Goal: Information Seeking & Learning: Check status

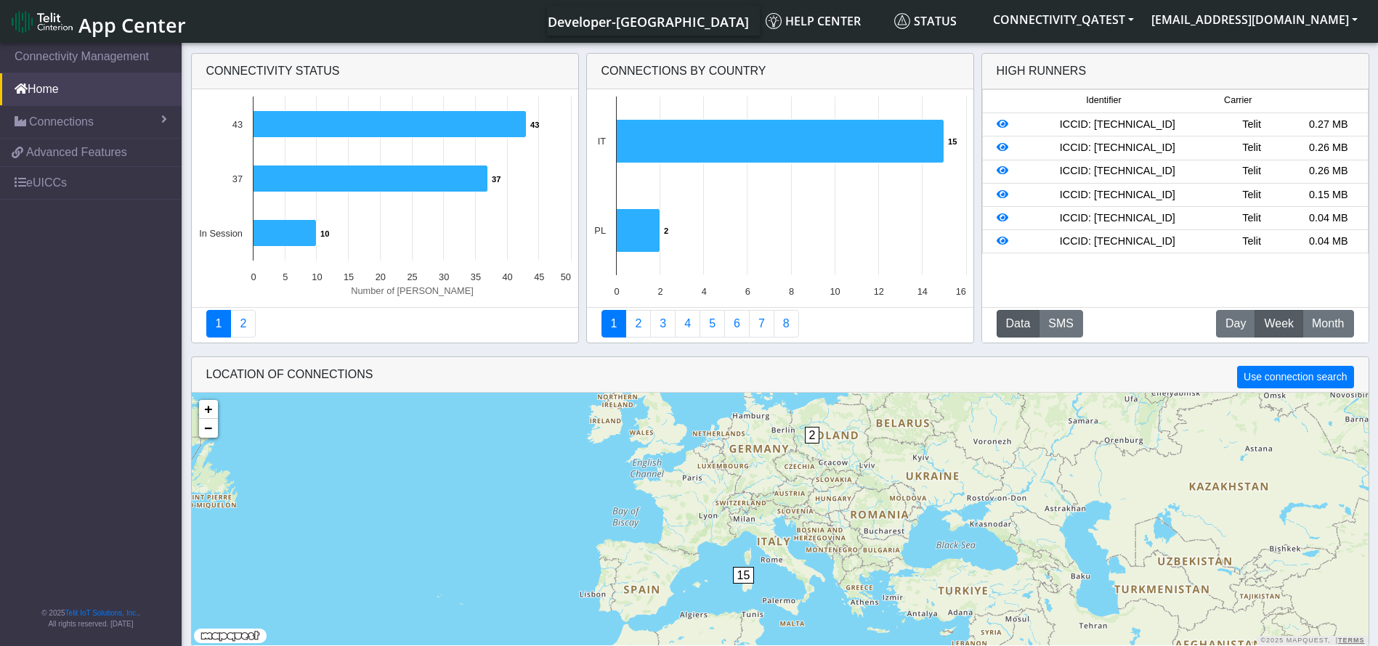
click at [75, 118] on span "Connections" at bounding box center [61, 121] width 65 height 17
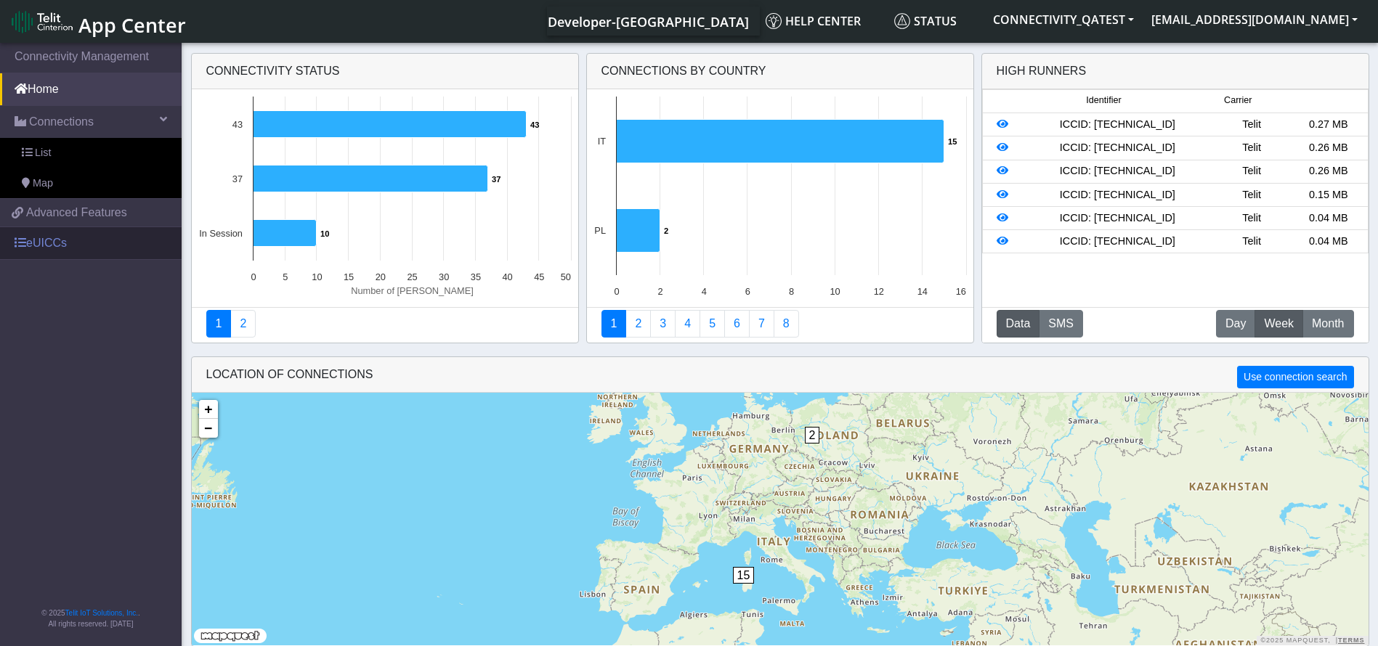
click at [80, 251] on link "eUICCs" at bounding box center [91, 243] width 182 height 32
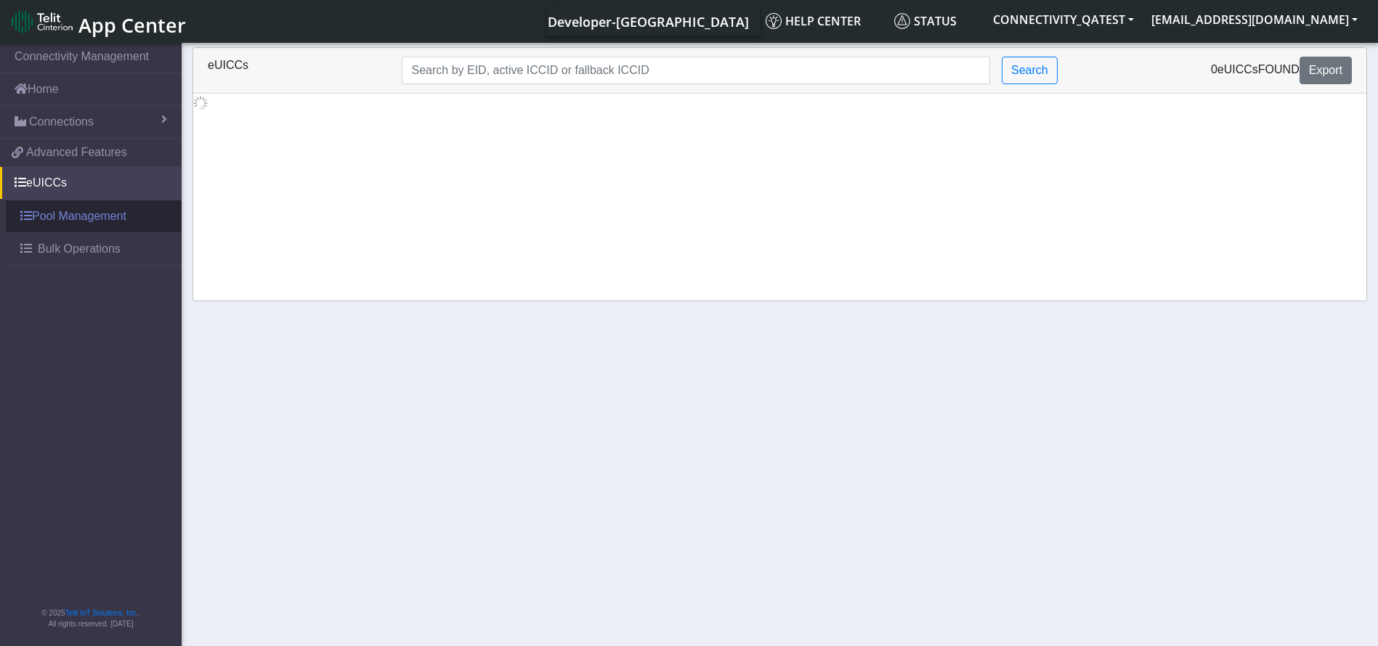
click at [65, 239] on ul "Connectivity Management Home Connections List Map cfca646850f4f06c9dccbbf1bf54d…" at bounding box center [91, 153] width 182 height 226
click at [94, 249] on span "Bulk Operations" at bounding box center [79, 248] width 83 height 17
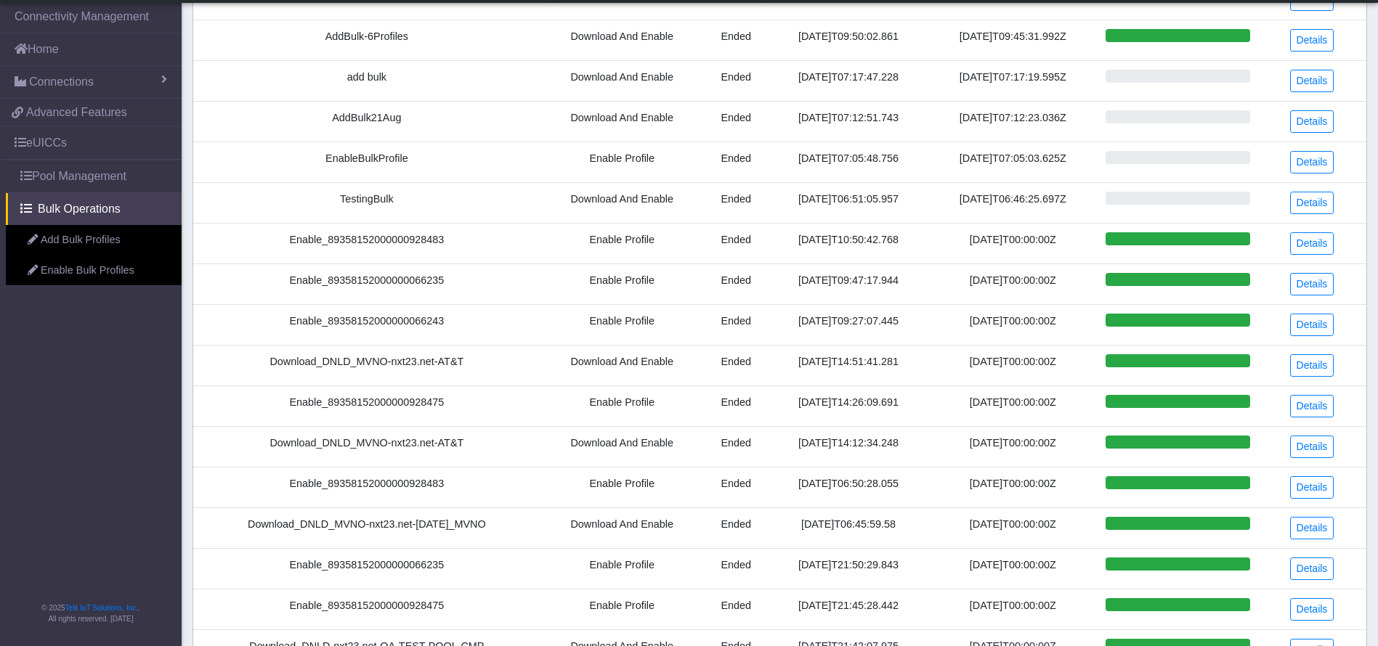
scroll to position [109, 0]
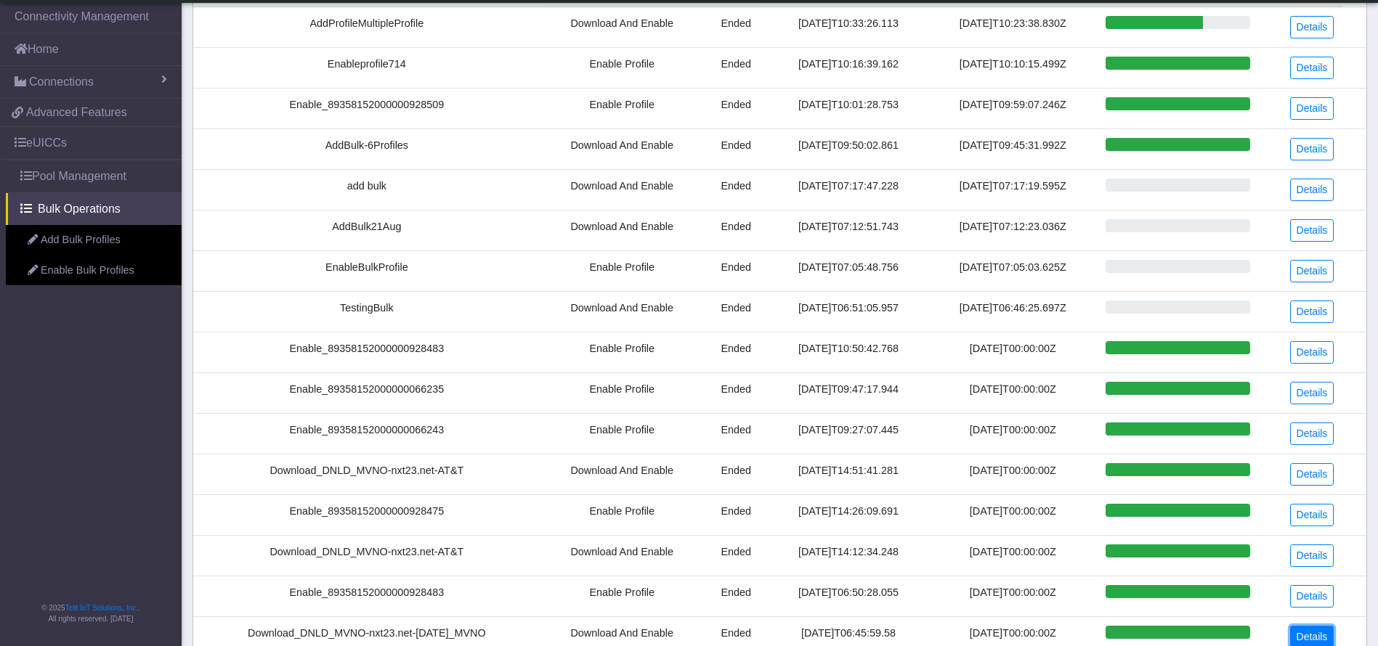
click at [1326, 637] on link "Details" at bounding box center [1312, 637] width 44 height 23
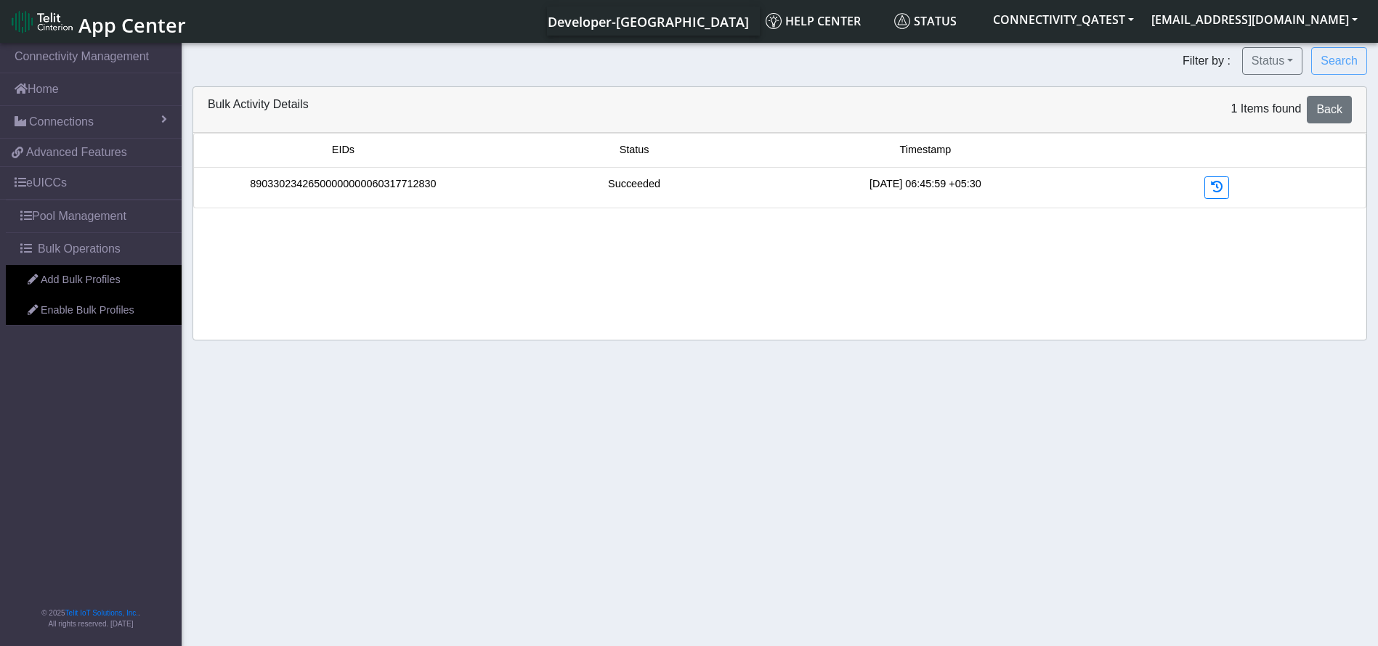
click at [420, 187] on link "89033023426500000000060317712830" at bounding box center [343, 184] width 186 height 16
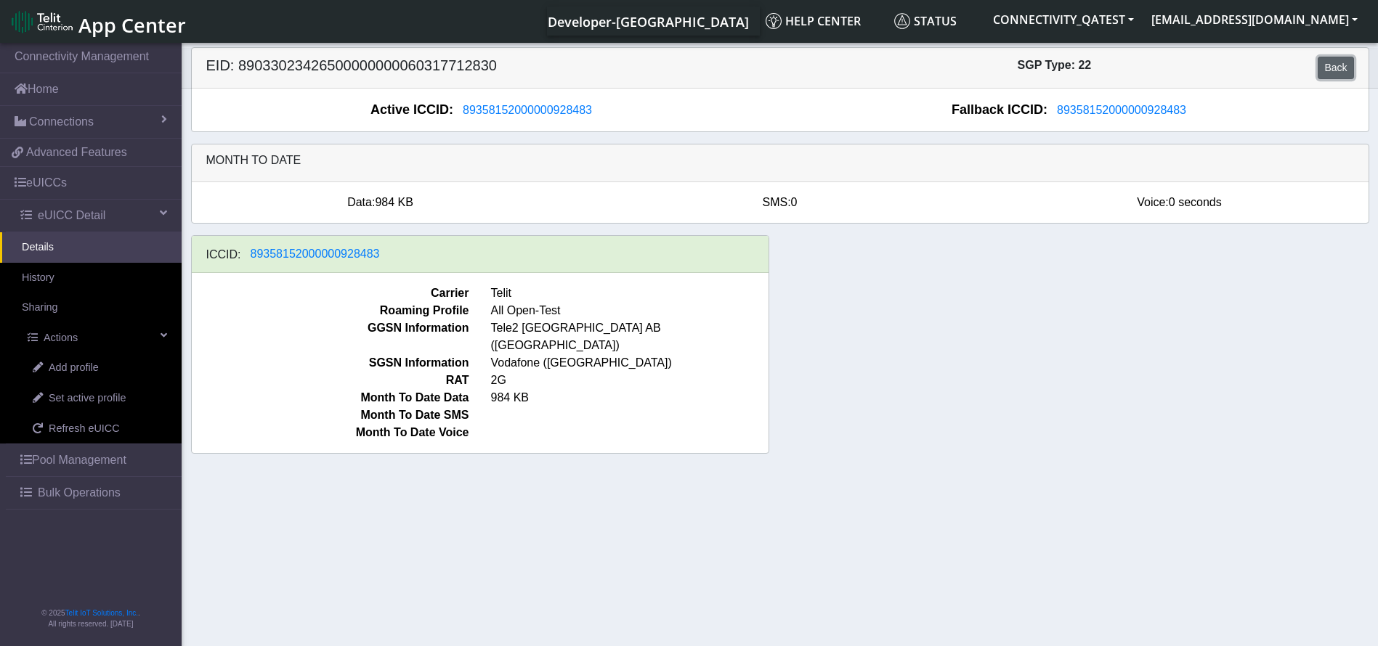
click at [1331, 63] on link "Back" at bounding box center [1335, 68] width 36 height 23
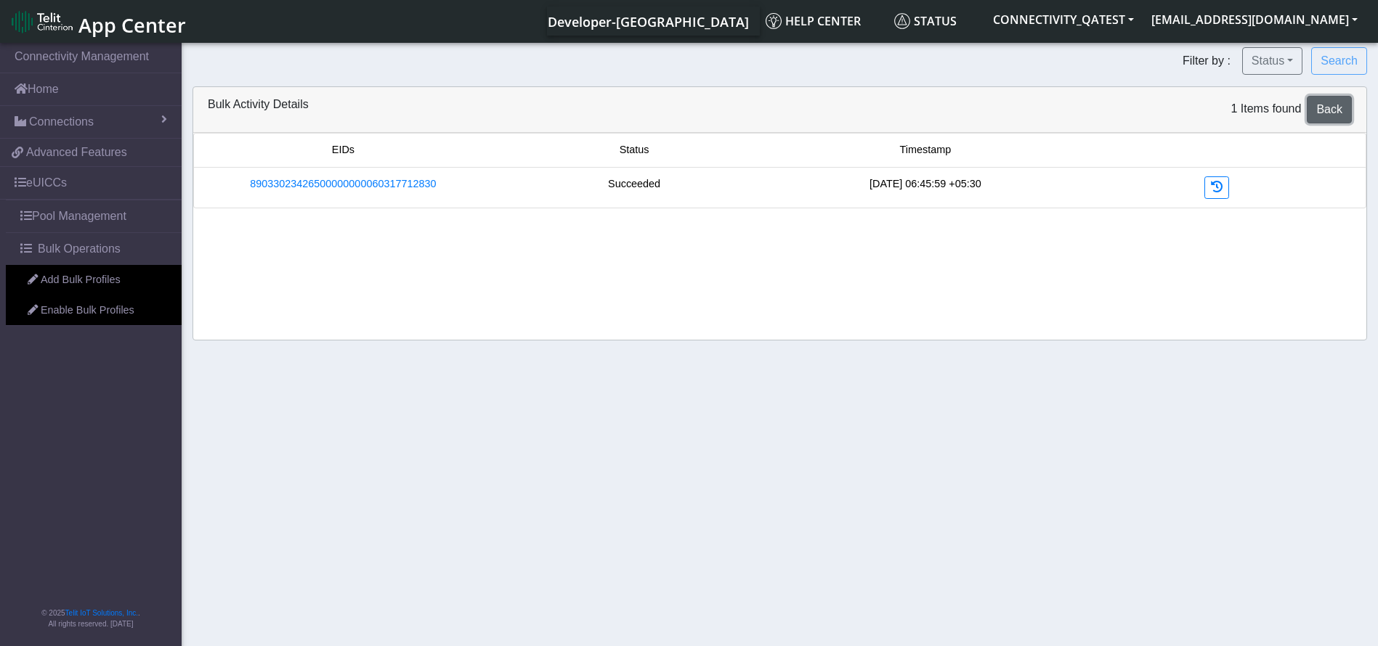
click at [1332, 115] on span "Back" at bounding box center [1329, 109] width 26 height 12
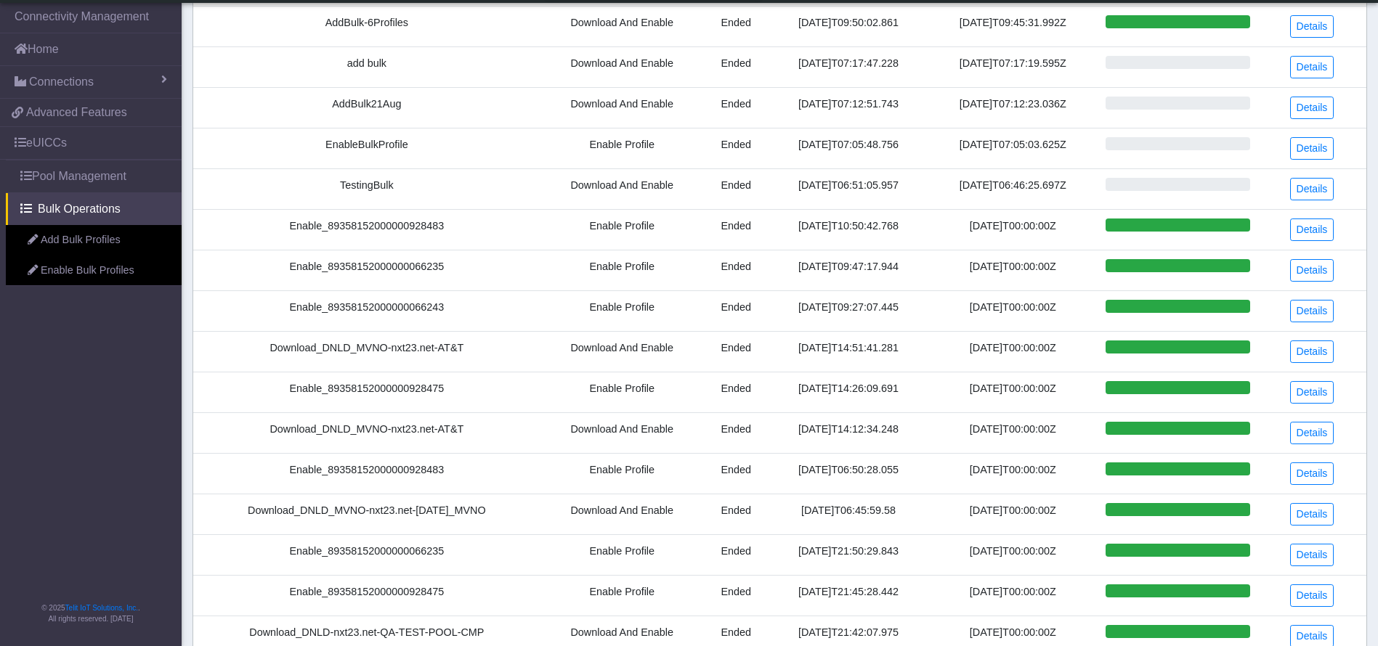
scroll to position [357, 0]
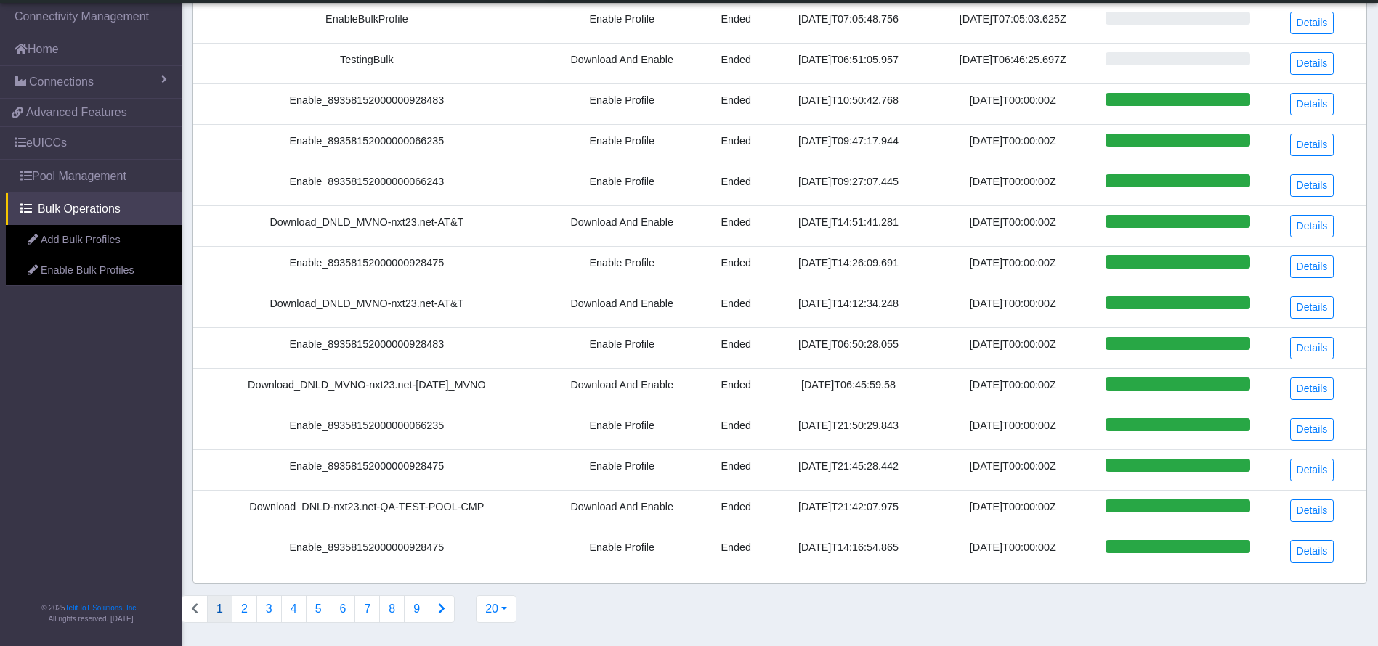
drag, startPoint x: 895, startPoint y: 226, endPoint x: 762, endPoint y: 227, distance: 132.9
click at [768, 227] on td "[DATE]T14:51:41.281" at bounding box center [848, 226] width 160 height 41
copy td "[DATE]T14:51:41.281"
click at [1318, 226] on link "Details" at bounding box center [1312, 226] width 44 height 23
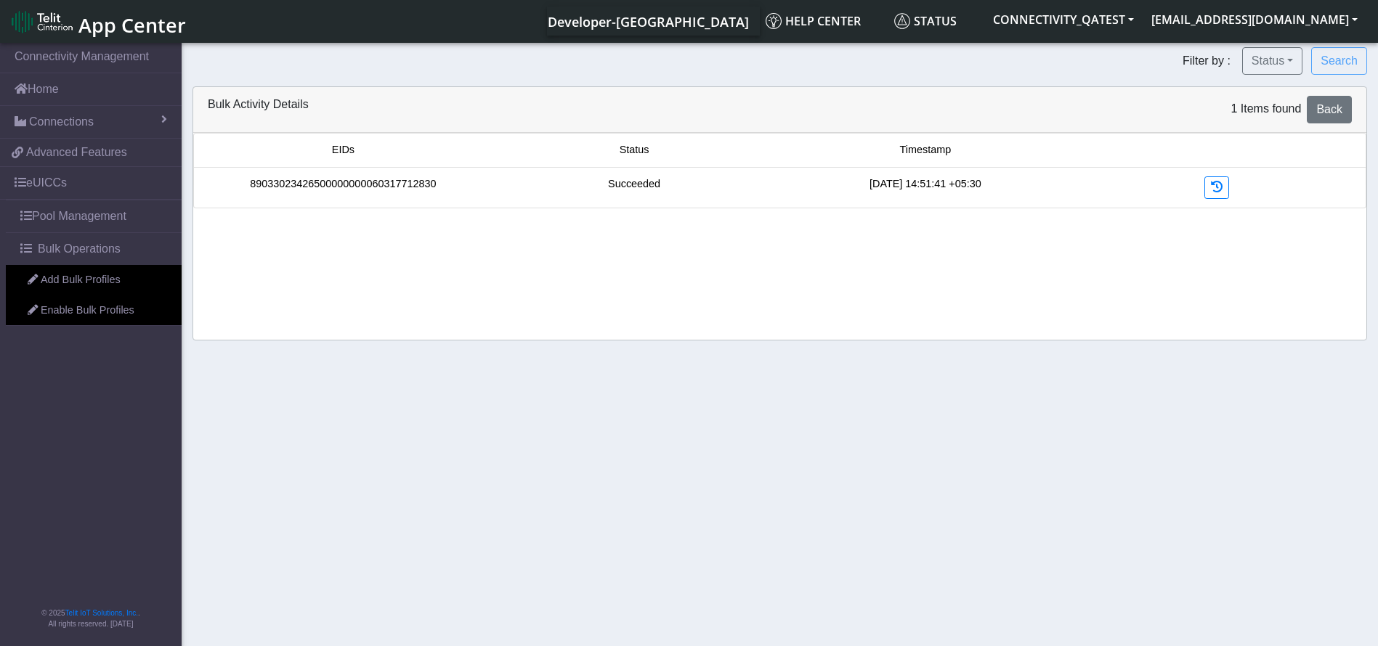
click at [341, 185] on link "89033023426500000000060317712830" at bounding box center [343, 184] width 186 height 16
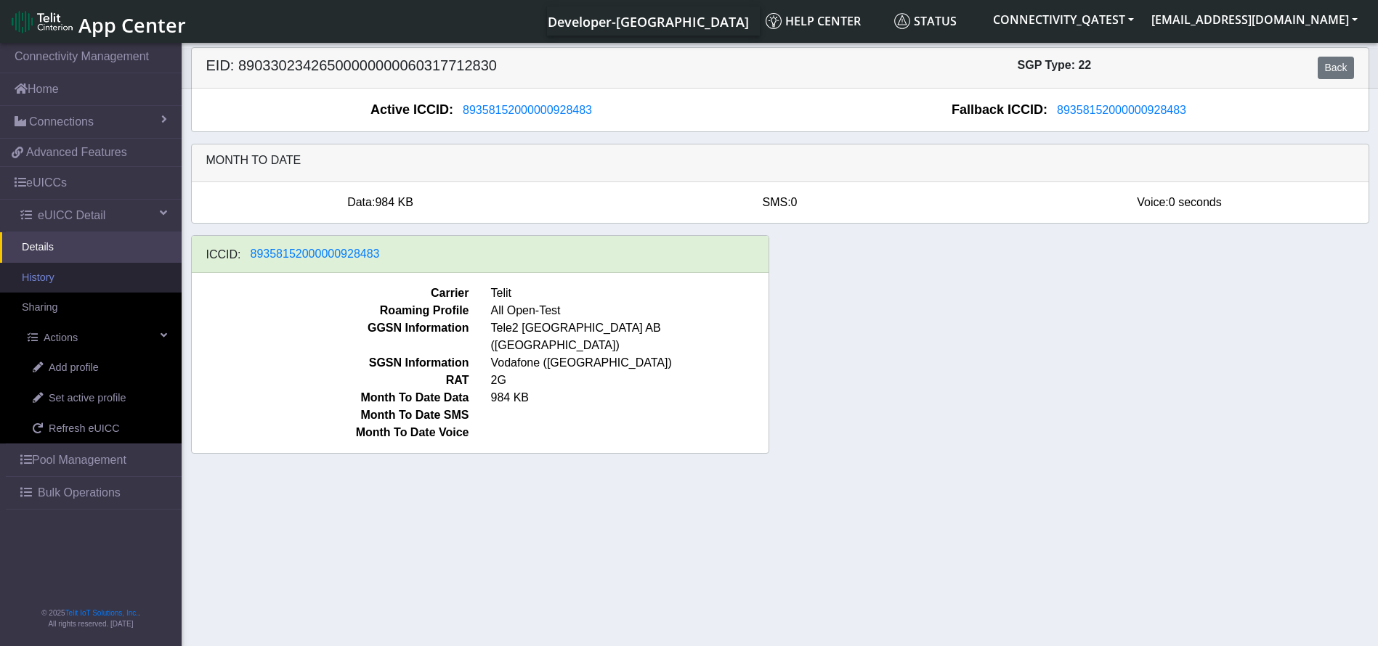
click at [84, 272] on link "History" at bounding box center [91, 278] width 182 height 30
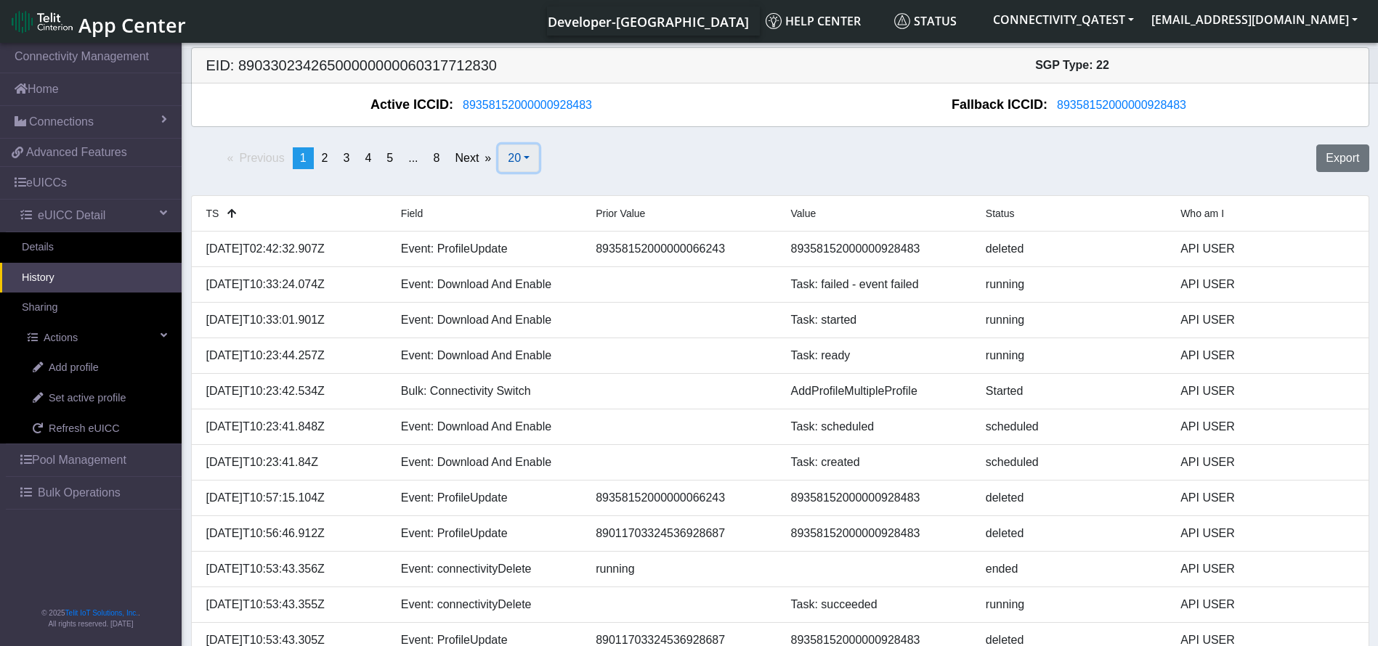
click at [522, 164] on button "20" at bounding box center [518, 159] width 41 height 28
click at [529, 258] on button "500" at bounding box center [556, 261] width 115 height 23
click at [632, 163] on div "Previous page 1 / 1 You're on page 1 Next page 500 20 50 100 500 Export" at bounding box center [780, 164] width 1200 height 51
click at [76, 494] on span "Bulk Operations" at bounding box center [79, 492] width 83 height 17
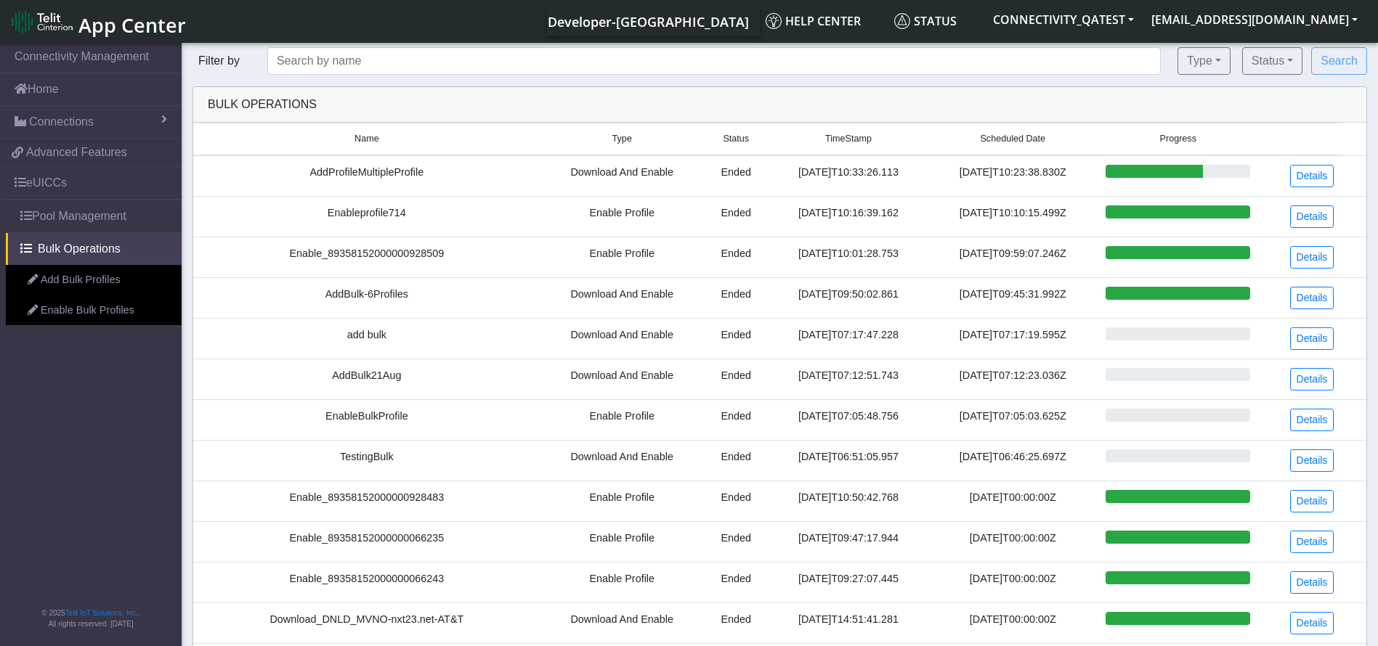
click at [416, 254] on td "Enable_89358152000000928509" at bounding box center [366, 257] width 347 height 41
copy td "Enable_89358152000000928509"
click at [1309, 263] on link "Details" at bounding box center [1312, 257] width 44 height 23
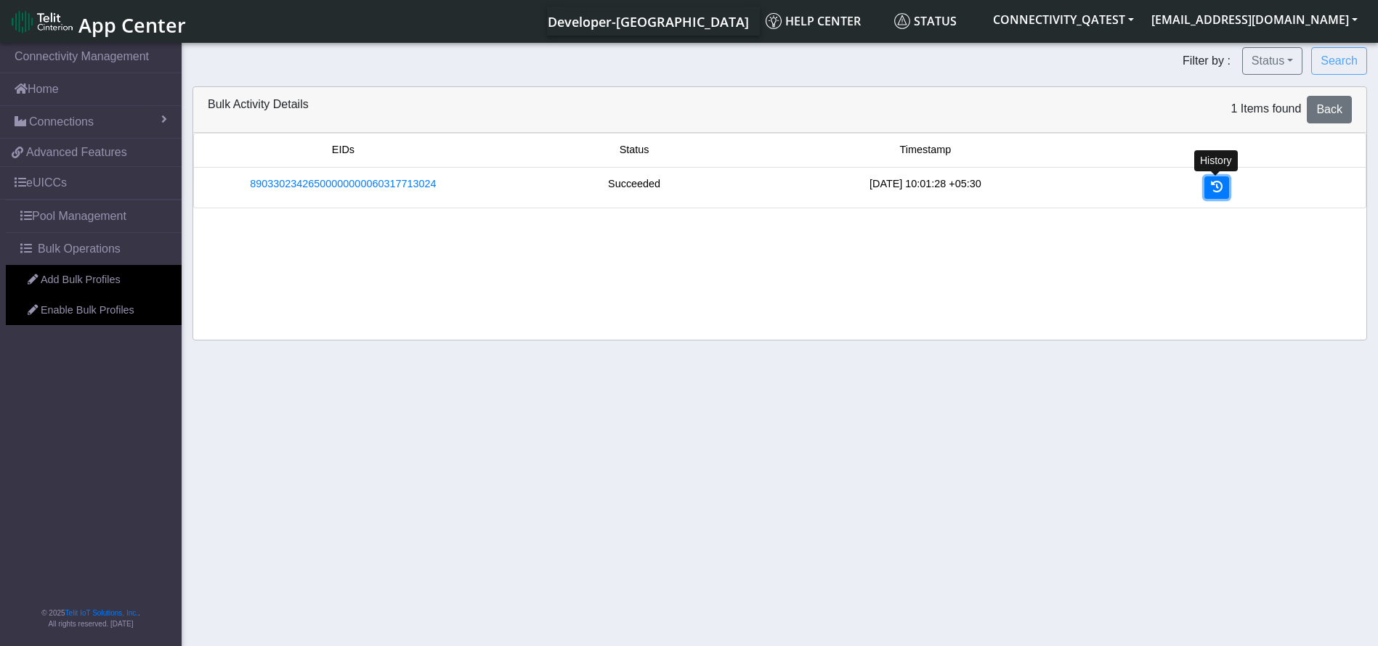
click at [1211, 190] on icon at bounding box center [1217, 187] width 12 height 12
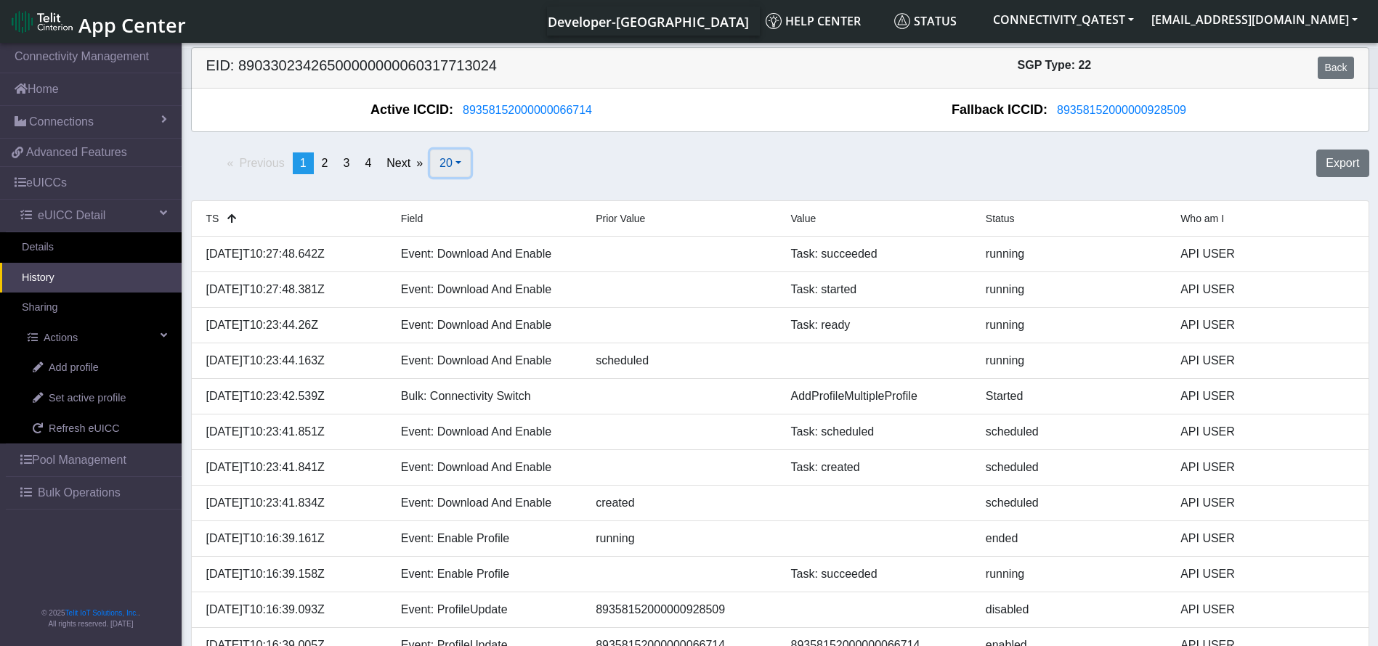
click at [452, 163] on span "20" at bounding box center [445, 163] width 13 height 12
click at [468, 264] on button "500" at bounding box center [488, 266] width 115 height 23
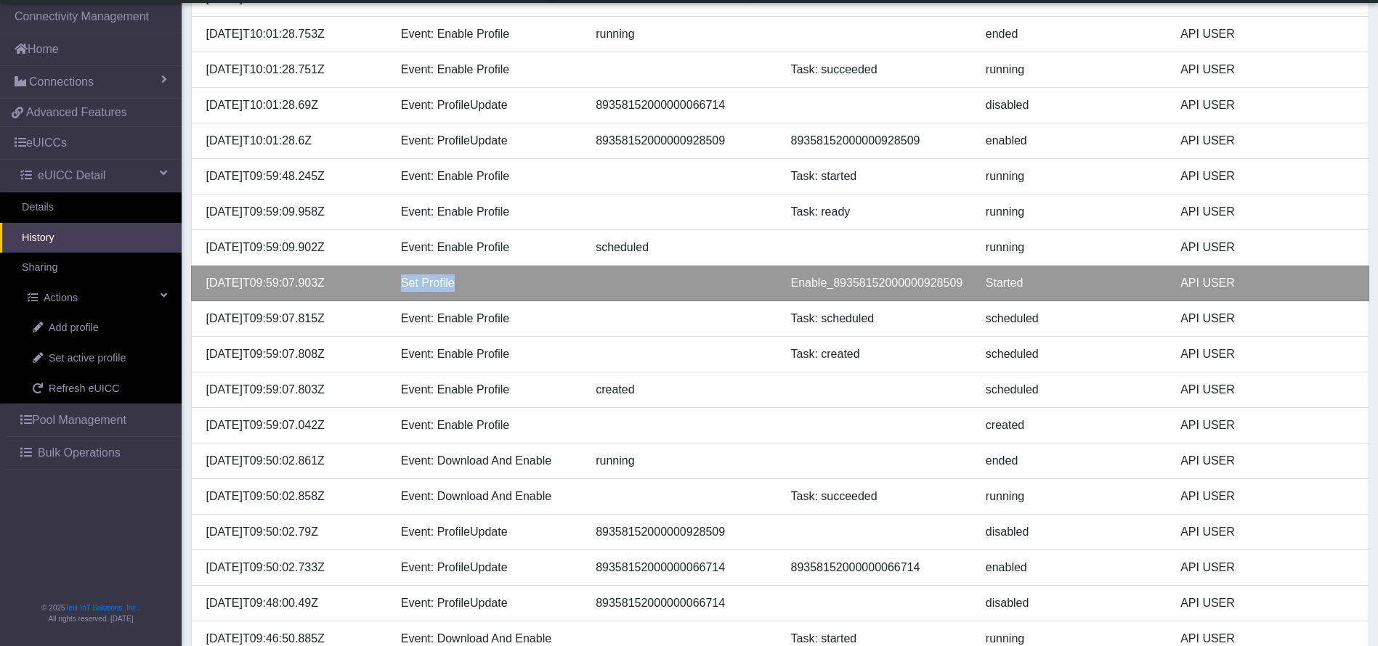
drag, startPoint x: 464, startPoint y: 282, endPoint x: 397, endPoint y: 278, distance: 66.9
click at [397, 278] on div "Set Profile" at bounding box center [487, 282] width 195 height 17
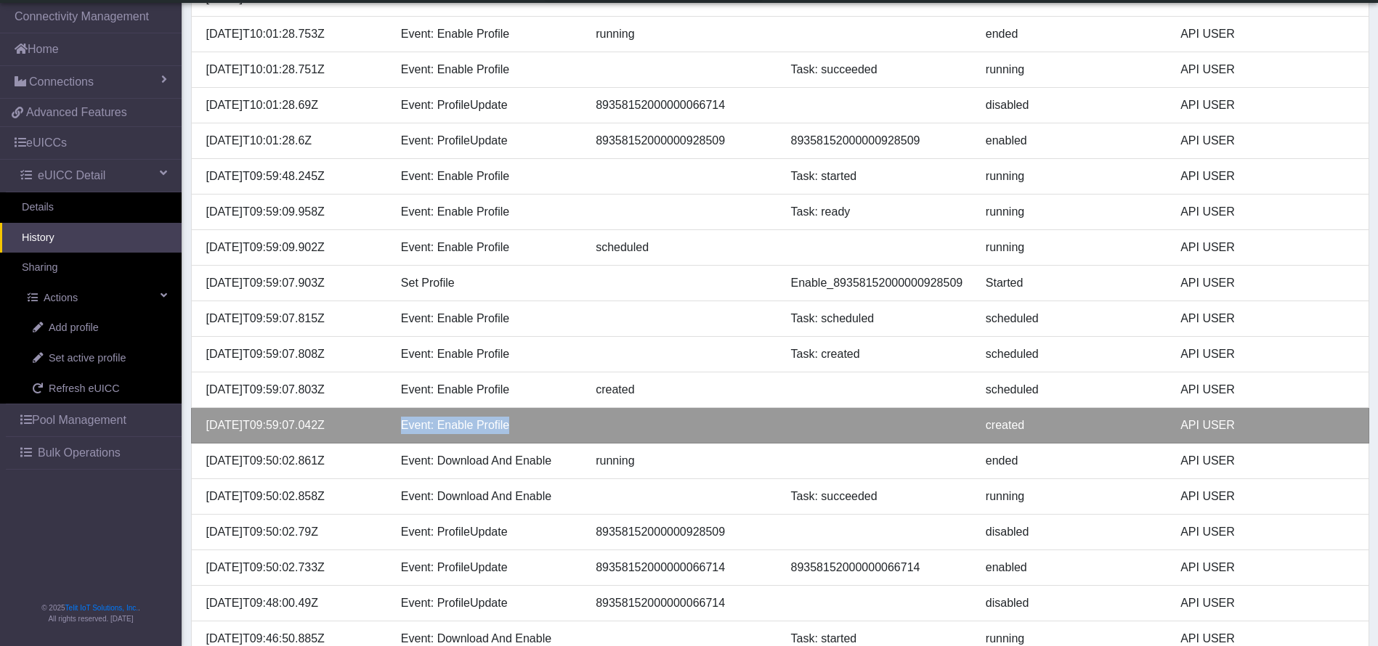
drag, startPoint x: 514, startPoint y: 417, endPoint x: 398, endPoint y: 420, distance: 116.2
click at [398, 420] on div "Event: Enable Profile" at bounding box center [487, 425] width 195 height 17
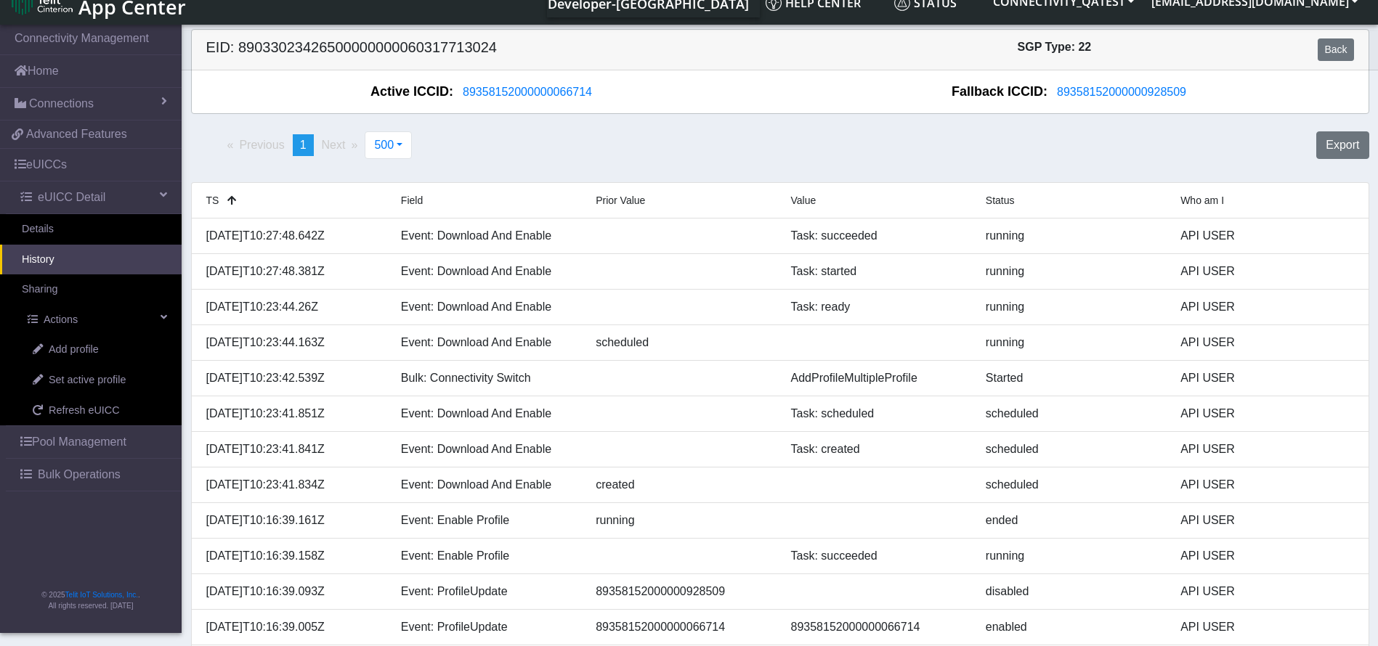
scroll to position [0, 0]
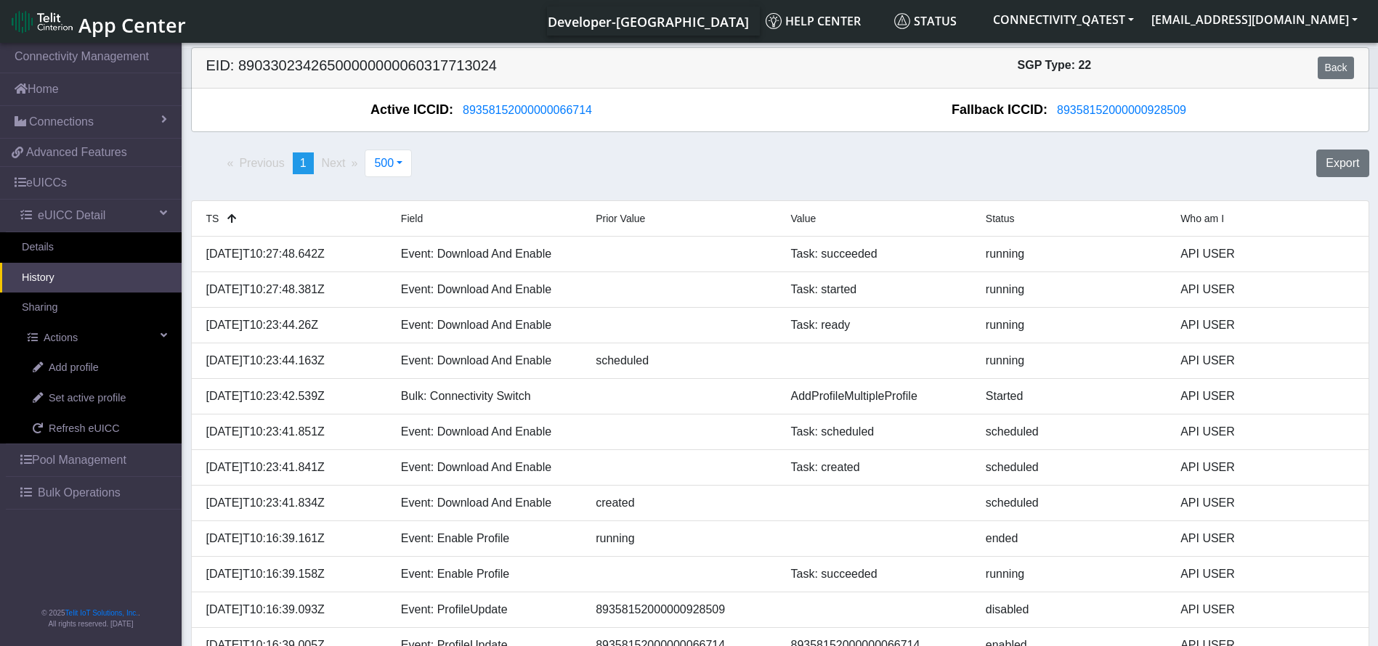
click at [1333, 54] on div "EID: 89033023426500000000060317713024 SGP Type: 22 Back" at bounding box center [780, 68] width 1198 height 41
click at [1333, 66] on link "Back" at bounding box center [1335, 68] width 36 height 23
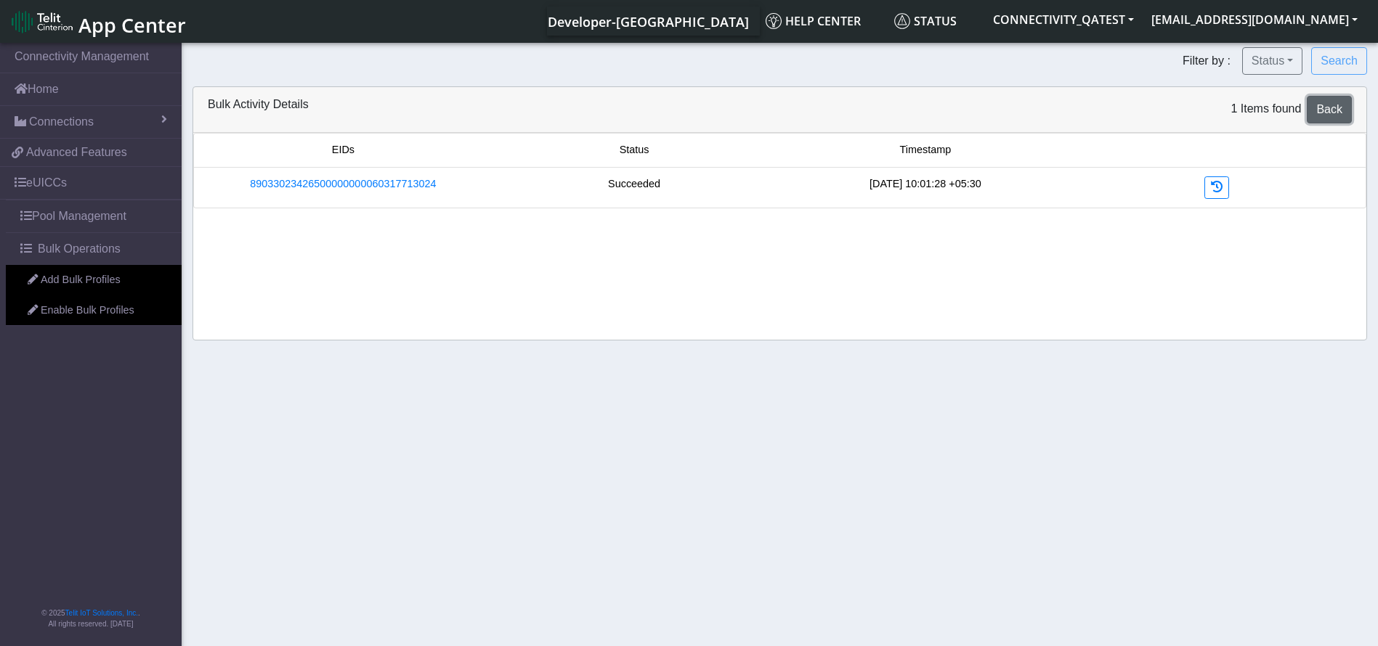
click at [1337, 100] on link "Back" at bounding box center [1328, 110] width 45 height 28
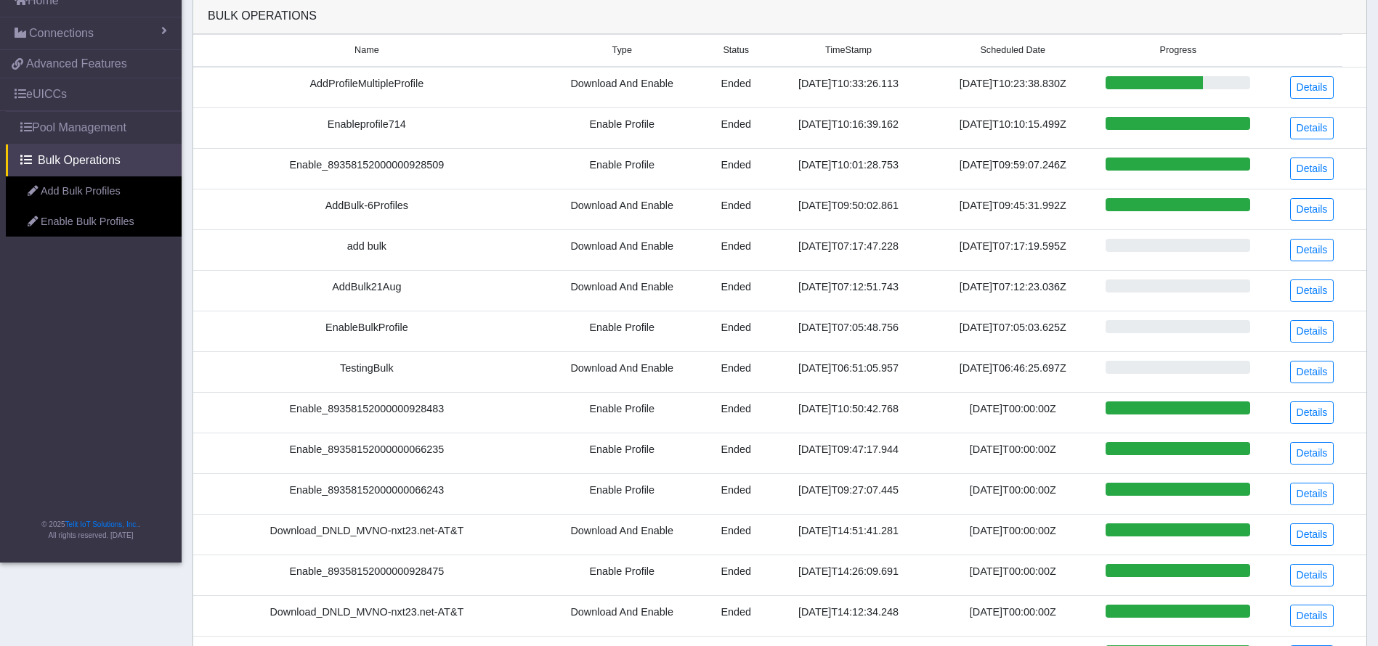
scroll to position [109, 0]
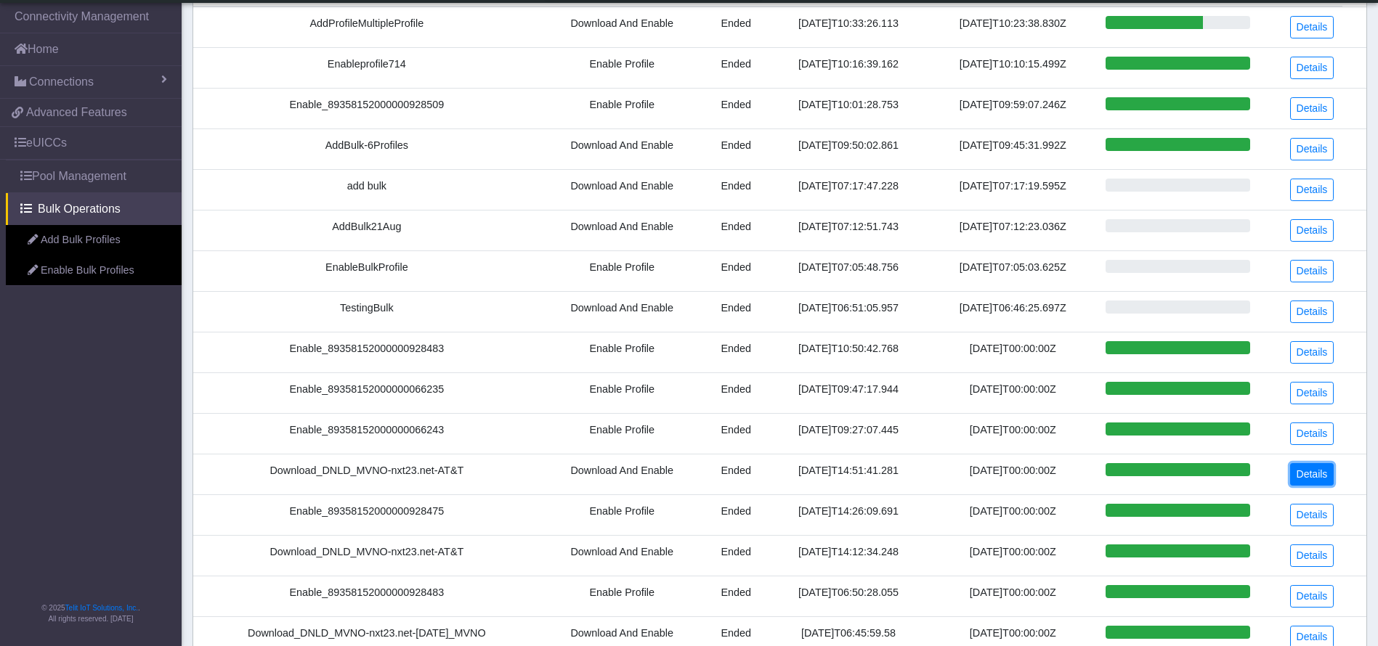
click at [1317, 467] on link "Details" at bounding box center [1312, 474] width 44 height 23
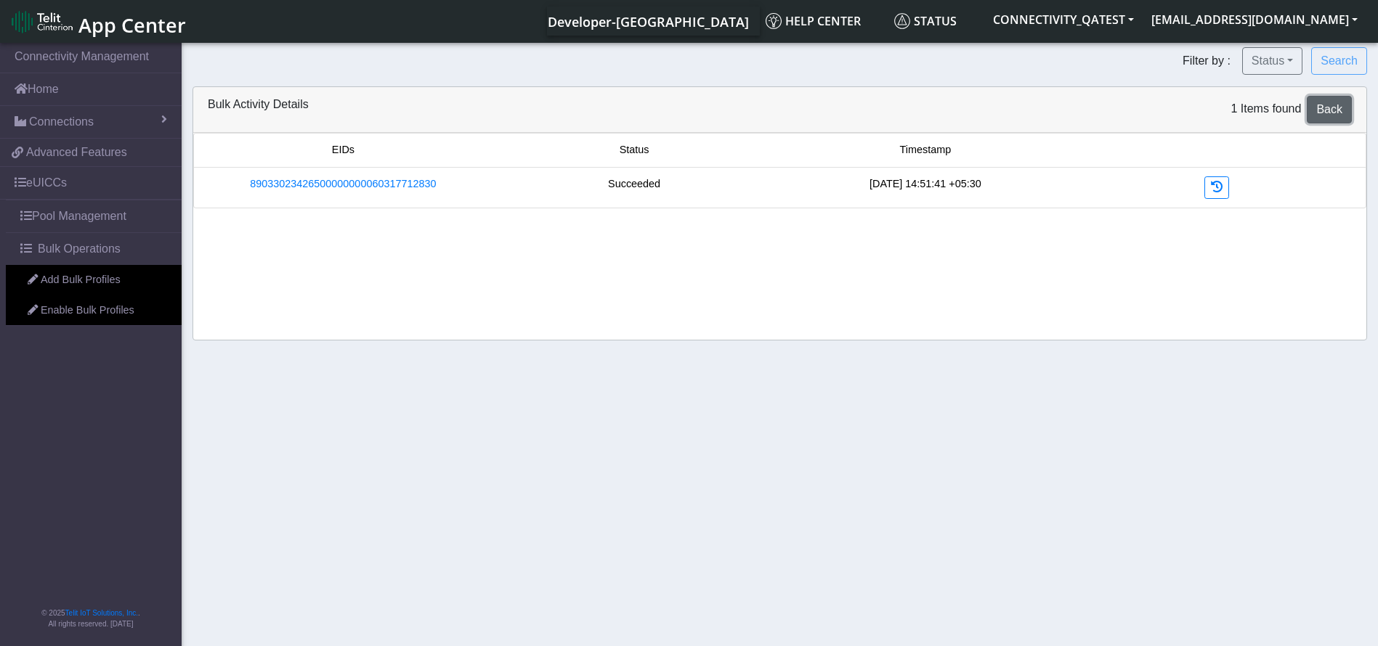
click at [1327, 99] on link "Back" at bounding box center [1328, 110] width 45 height 28
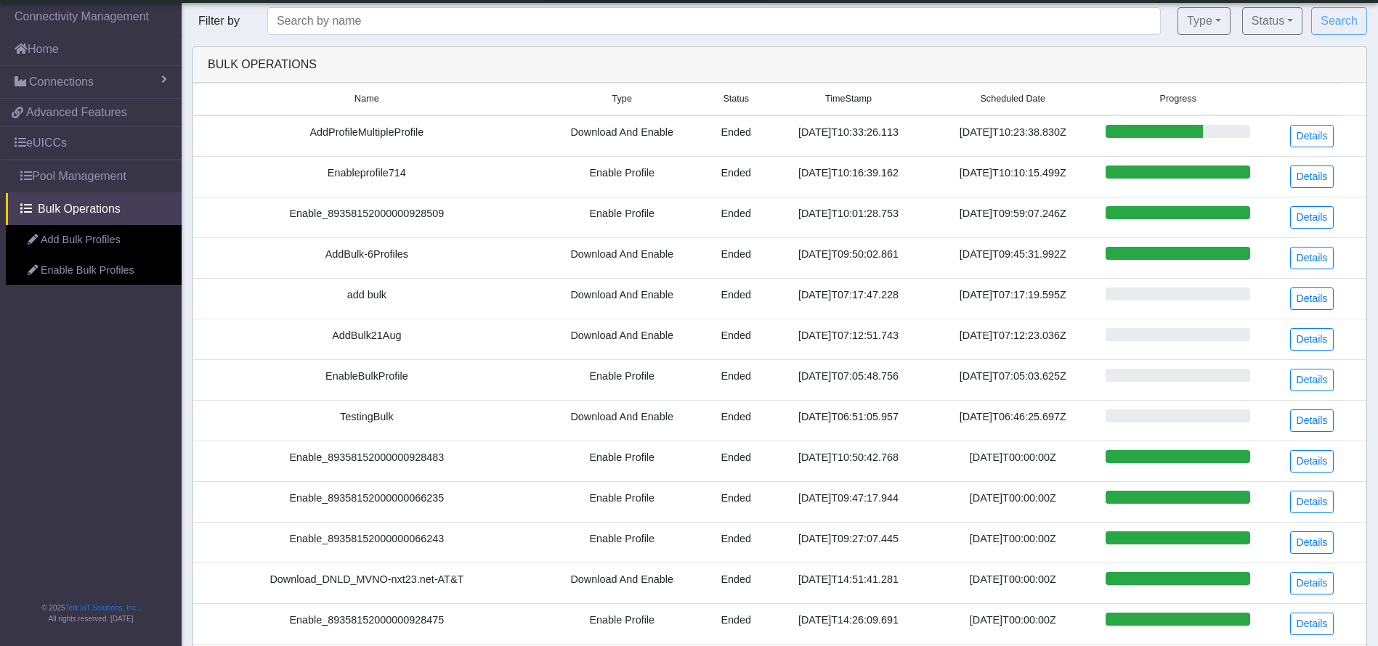
scroll to position [109, 0]
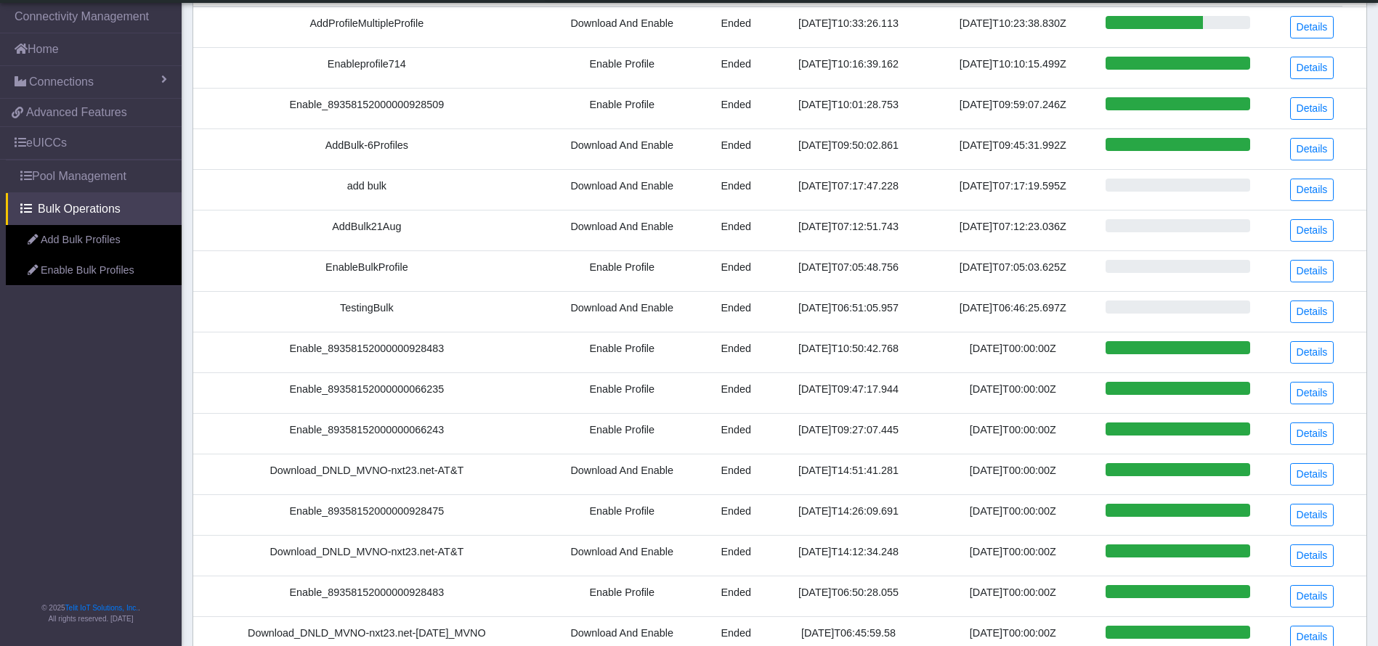
drag, startPoint x: 889, startPoint y: 468, endPoint x: 746, endPoint y: 464, distance: 142.4
click at [768, 464] on td "[DATE]T14:51:41.281" at bounding box center [848, 474] width 160 height 41
copy td "[DATE]T14:51:41.281"
click at [1321, 465] on link "Details" at bounding box center [1312, 474] width 44 height 23
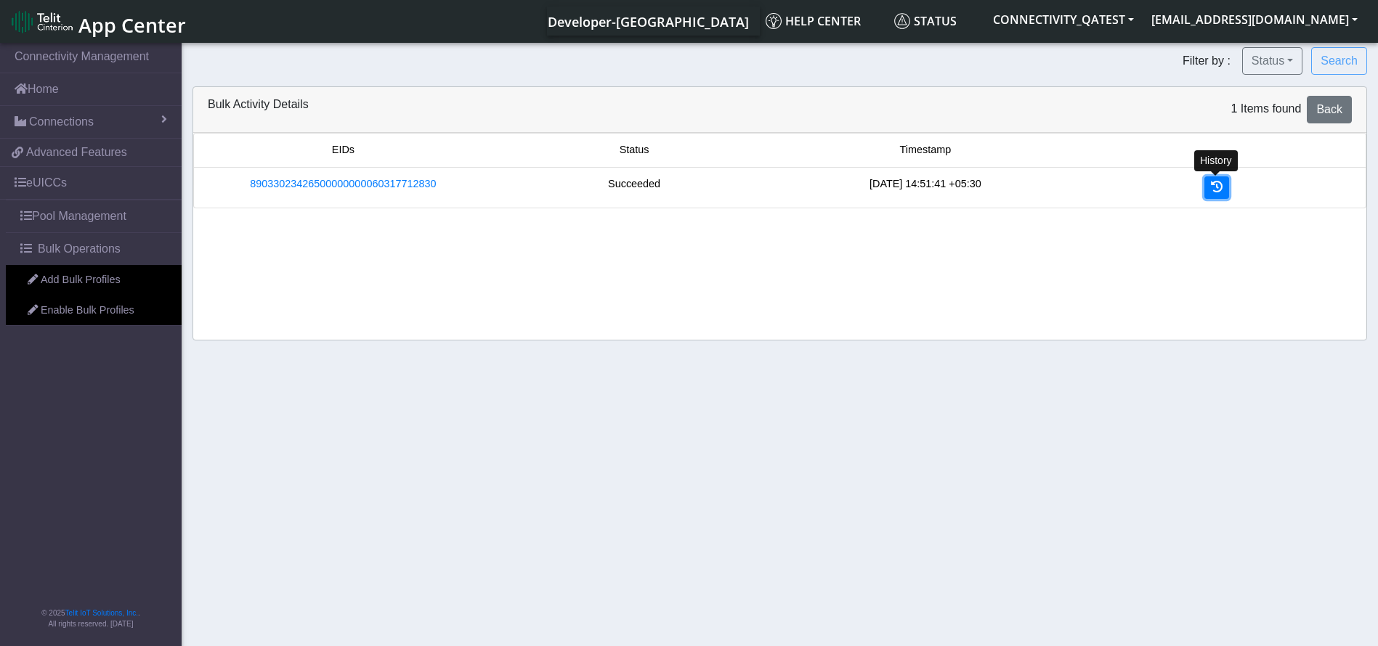
click at [1216, 190] on icon at bounding box center [1217, 187] width 12 height 12
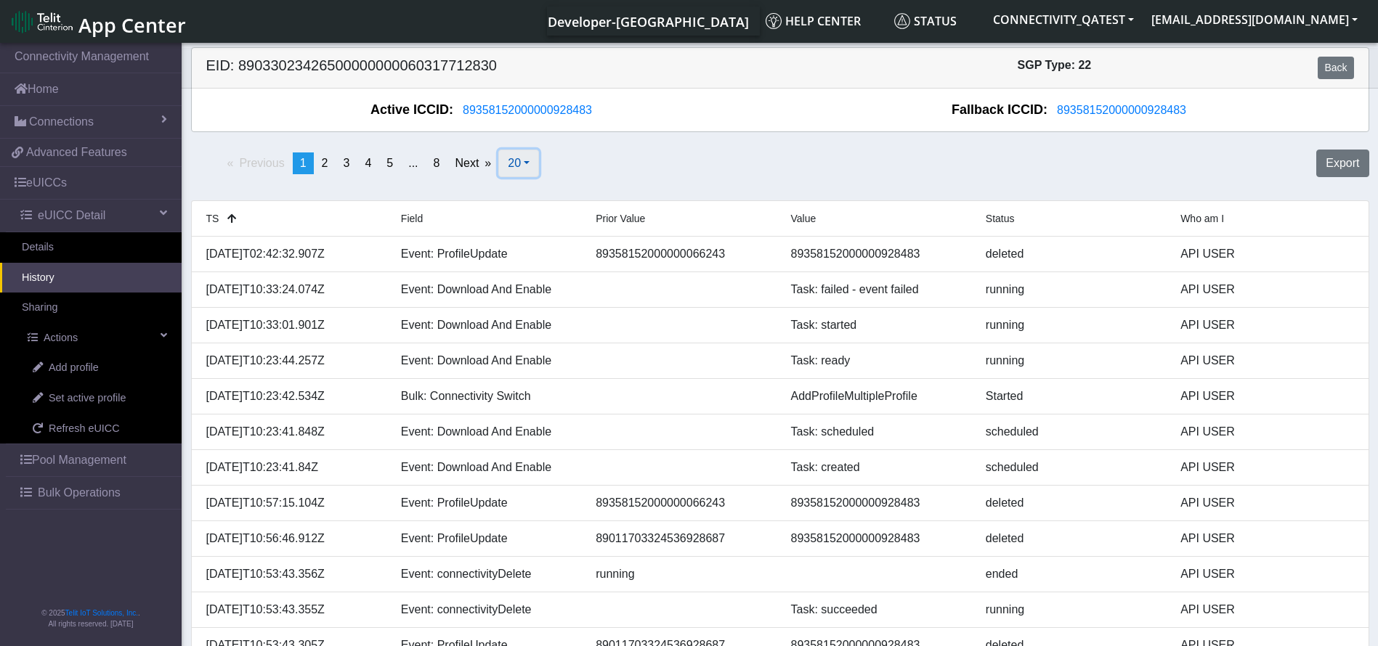
click at [513, 166] on span "20" at bounding box center [514, 163] width 13 height 12
click at [529, 269] on button "500" at bounding box center [556, 266] width 115 height 23
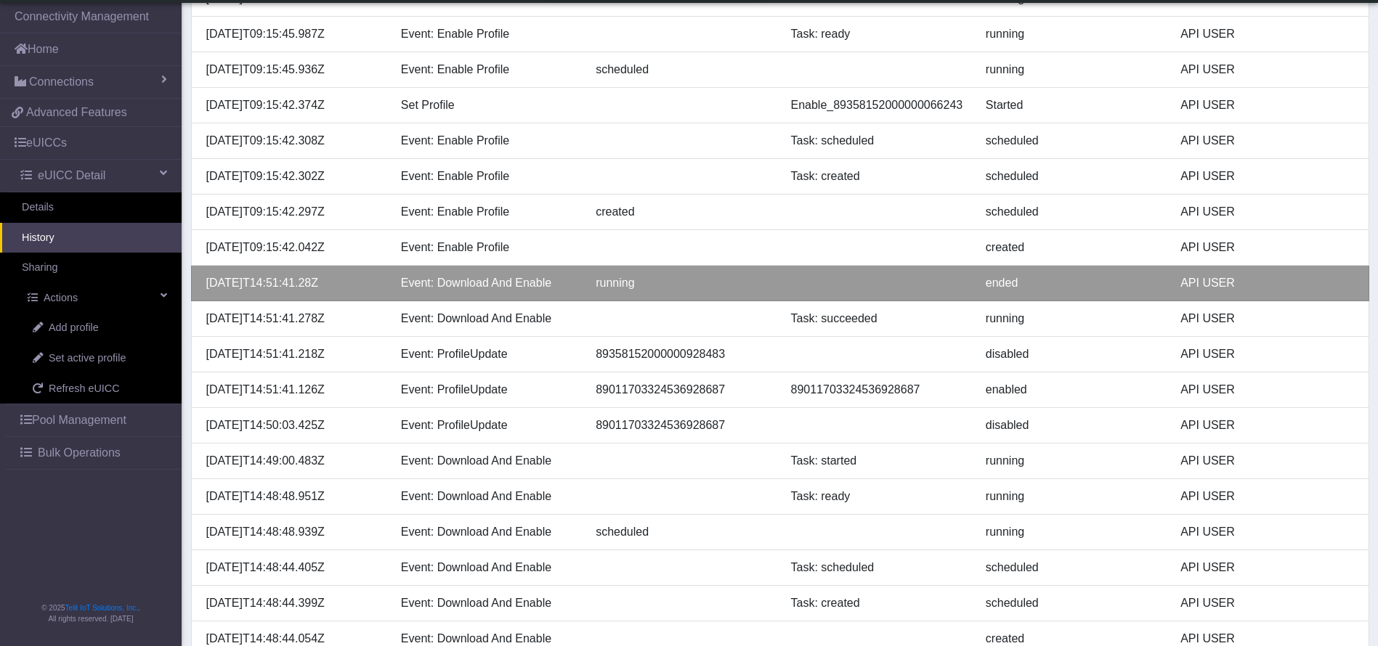
click at [988, 284] on div "ended" at bounding box center [1072, 282] width 195 height 17
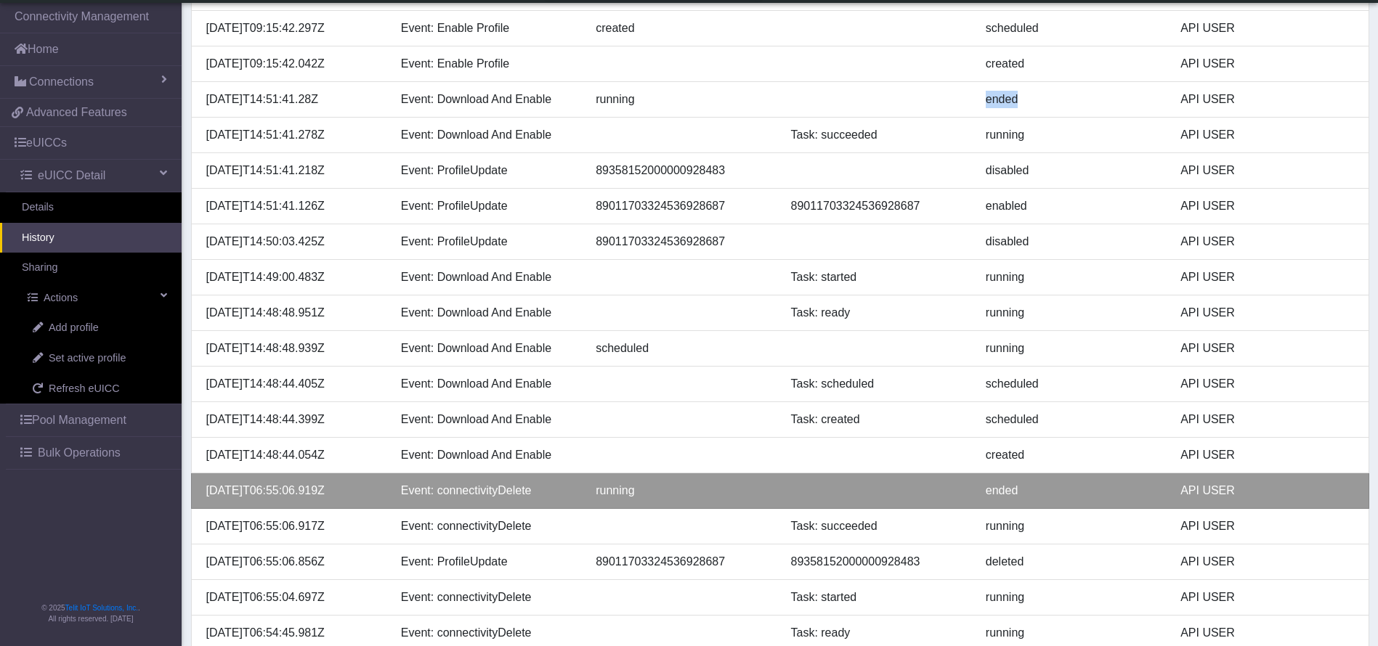
scroll to position [2284, 0]
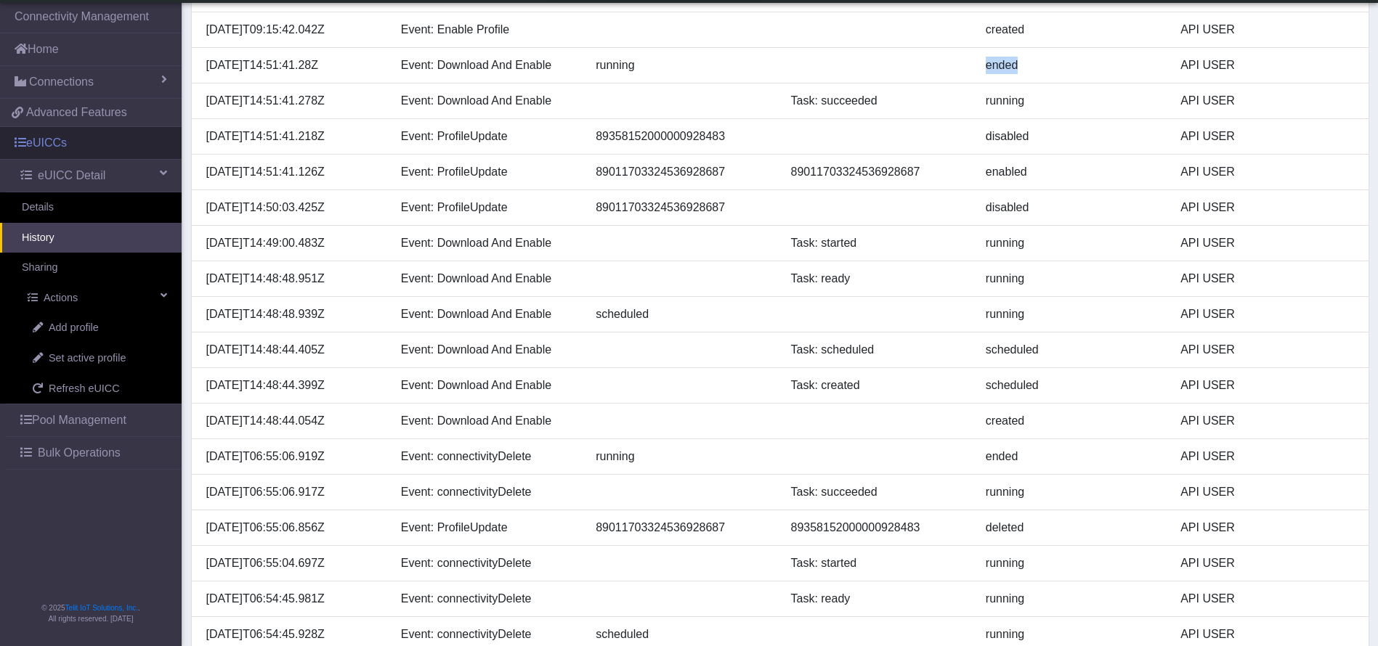
click at [105, 152] on link "eUICCs" at bounding box center [91, 143] width 182 height 32
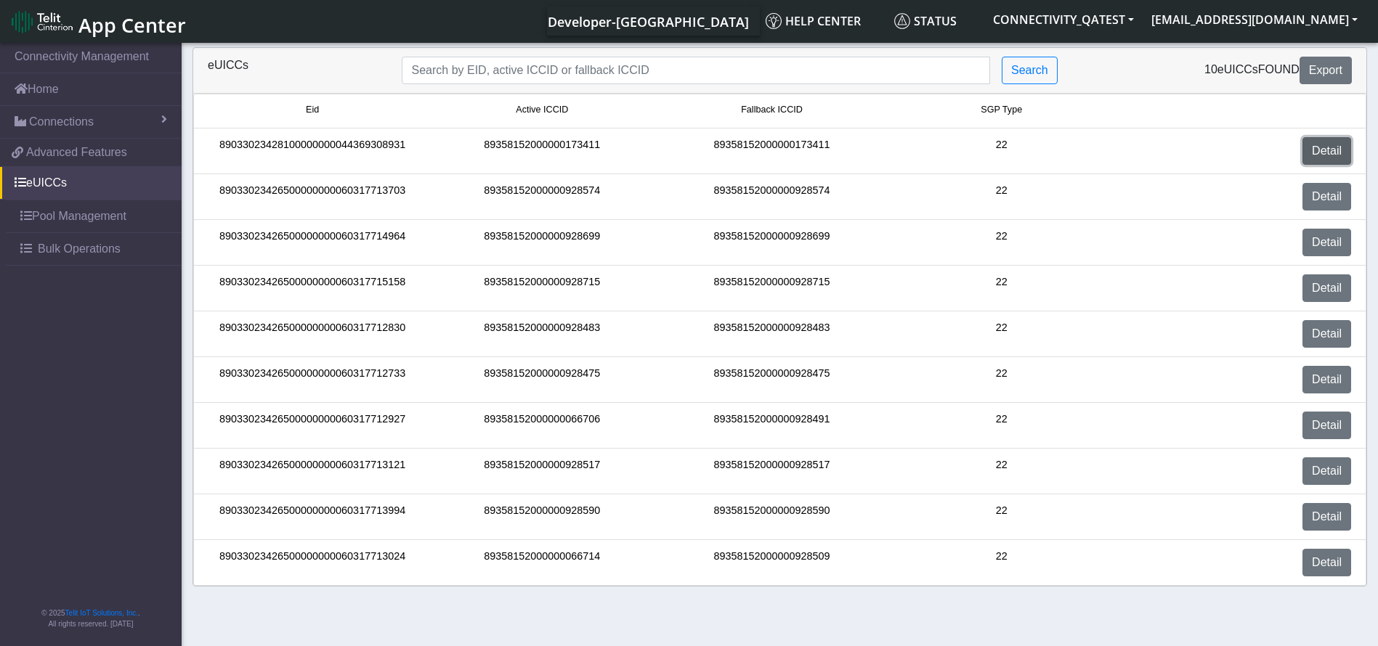
click at [1316, 145] on link "Detail" at bounding box center [1326, 151] width 49 height 28
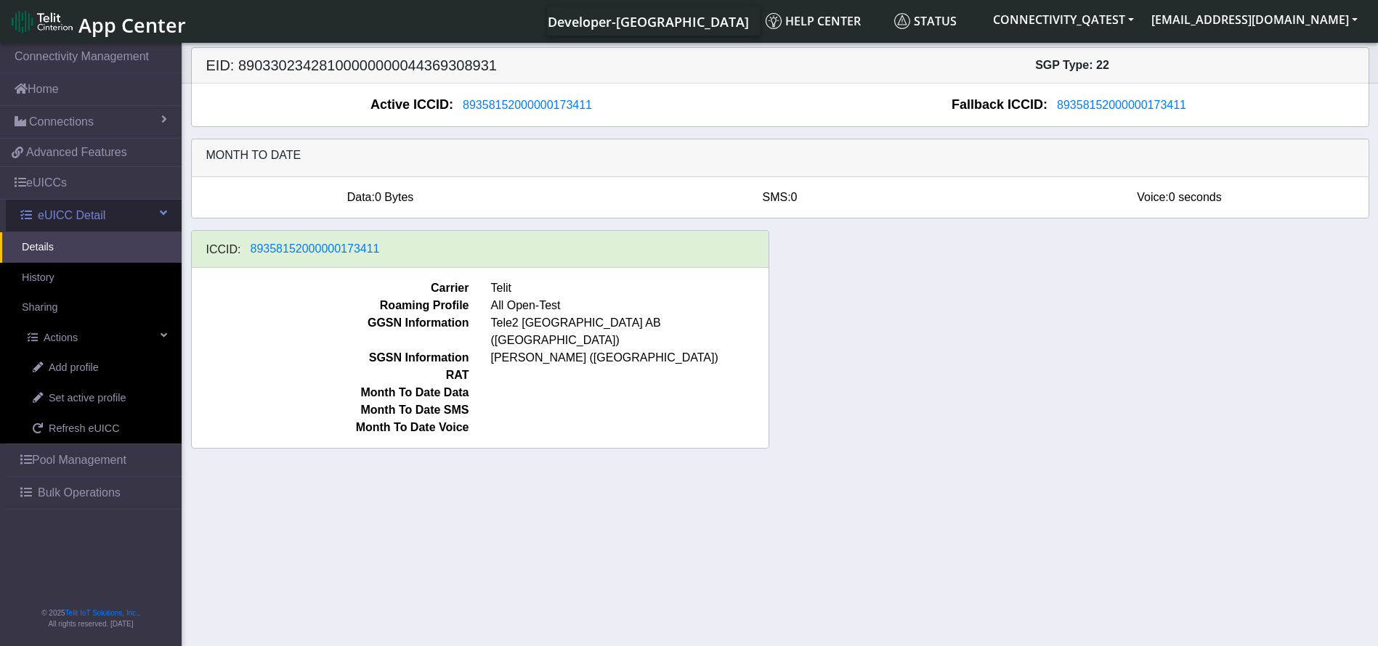
click at [77, 218] on span "eUICC Detail" at bounding box center [72, 215] width 68 height 17
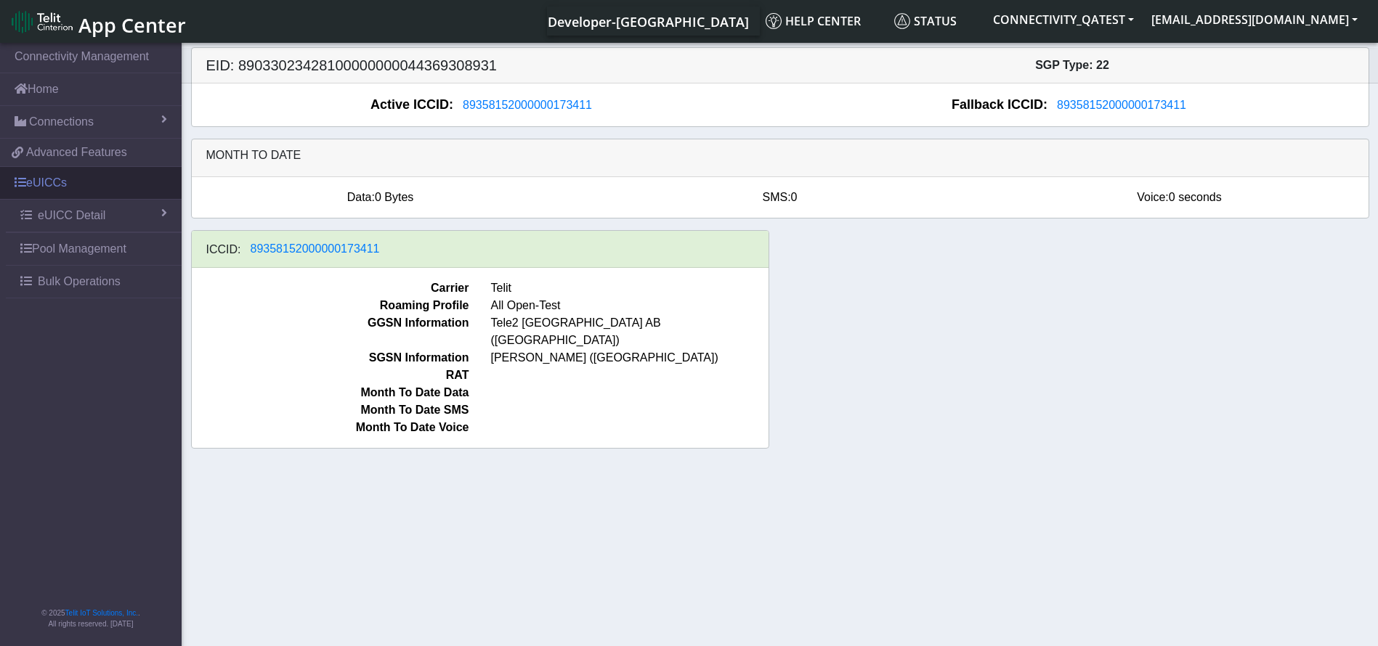
click at [83, 179] on link "eUICCs" at bounding box center [91, 183] width 182 height 32
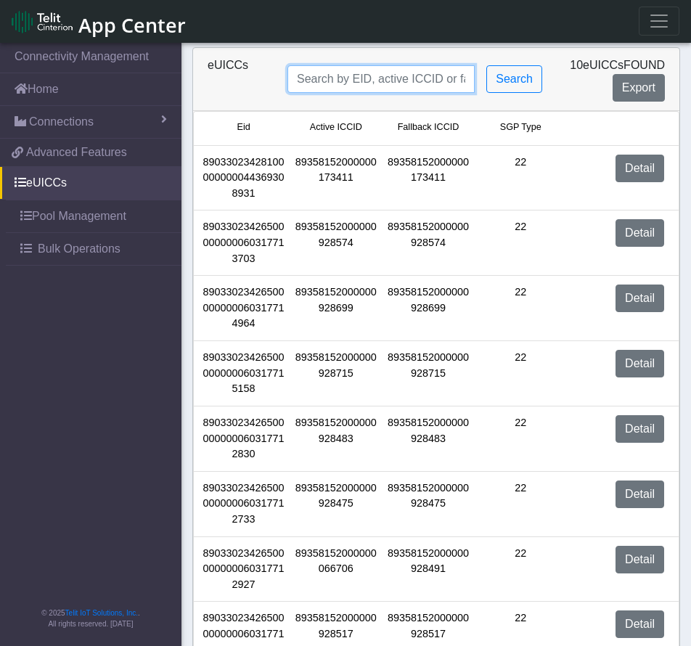
click at [404, 68] on input "Search..." at bounding box center [381, 79] width 187 height 28
click at [404, 77] on input "Search..." at bounding box center [381, 79] width 187 height 28
